Goal: Transaction & Acquisition: Purchase product/service

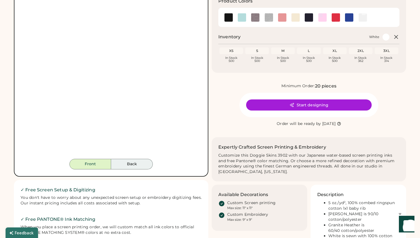
scroll to position [58, 0]
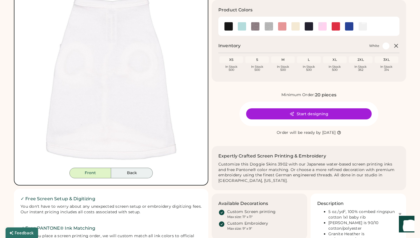
click at [131, 175] on button "Back" at bounding box center [132, 173] width 42 height 11
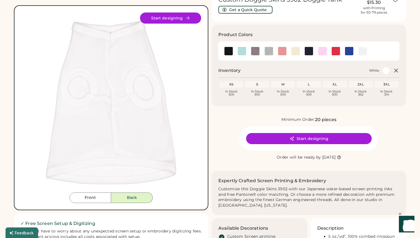
scroll to position [34, 0]
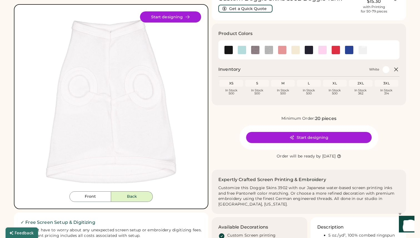
click at [150, 64] on img at bounding box center [111, 101] width 180 height 180
click at [167, 18] on button "Start designing" at bounding box center [170, 16] width 61 height 11
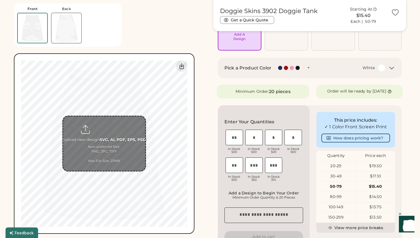
scroll to position [61, 0]
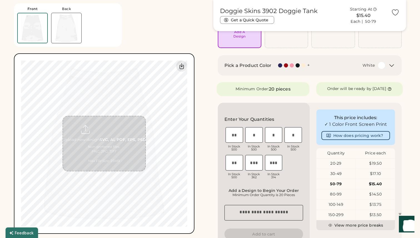
click at [105, 134] on input "file" at bounding box center [104, 143] width 82 height 54
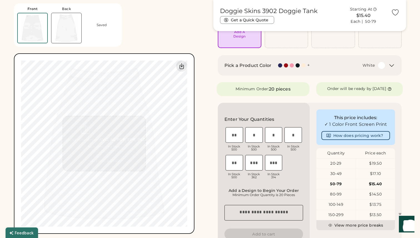
click at [68, 30] on img at bounding box center [66, 28] width 30 height 30
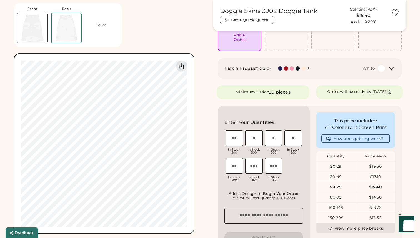
scroll to position [57, 0]
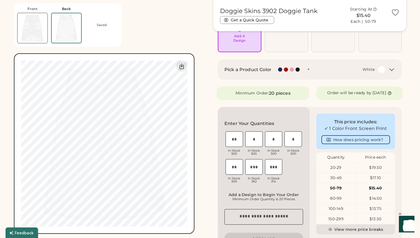
click at [41, 26] on img at bounding box center [33, 28] width 30 height 30
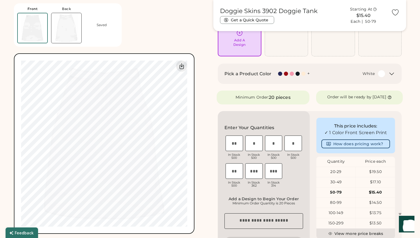
click at [62, 23] on img at bounding box center [66, 28] width 30 height 30
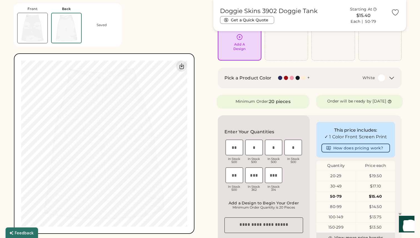
scroll to position [48, 0]
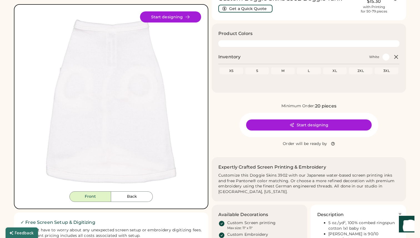
click at [366, 19] on div "Custom Doggie Skins 3902 Doggie Tank Get a Quick Quote Prices from $15.30 with …" at bounding box center [309, 3] width 195 height 33
